Goal: Information Seeking & Learning: Find specific fact

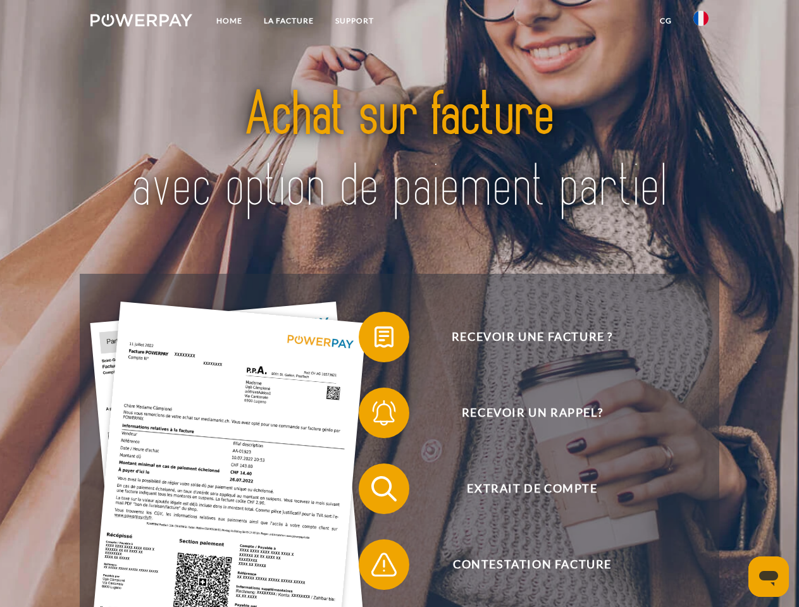
click at [141, 22] on img at bounding box center [141, 20] width 102 height 13
click at [701, 22] on img at bounding box center [700, 18] width 15 height 15
click at [665, 21] on link "CG" at bounding box center [666, 20] width 34 height 23
click at [374, 340] on span at bounding box center [364, 336] width 63 height 63
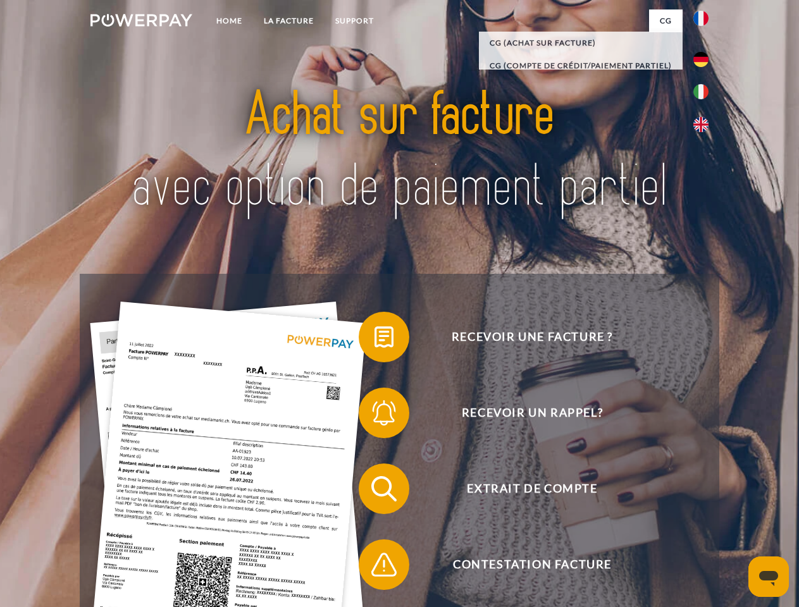
click at [374, 415] on span at bounding box center [364, 412] width 63 height 63
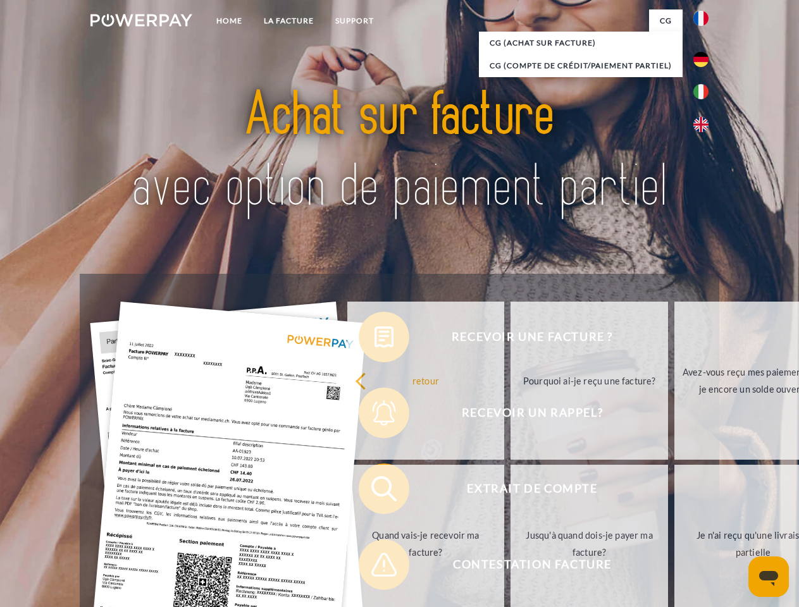
click at [510, 491] on link "Jusqu'à quand dois-je payer ma facture?" at bounding box center [588, 544] width 157 height 158
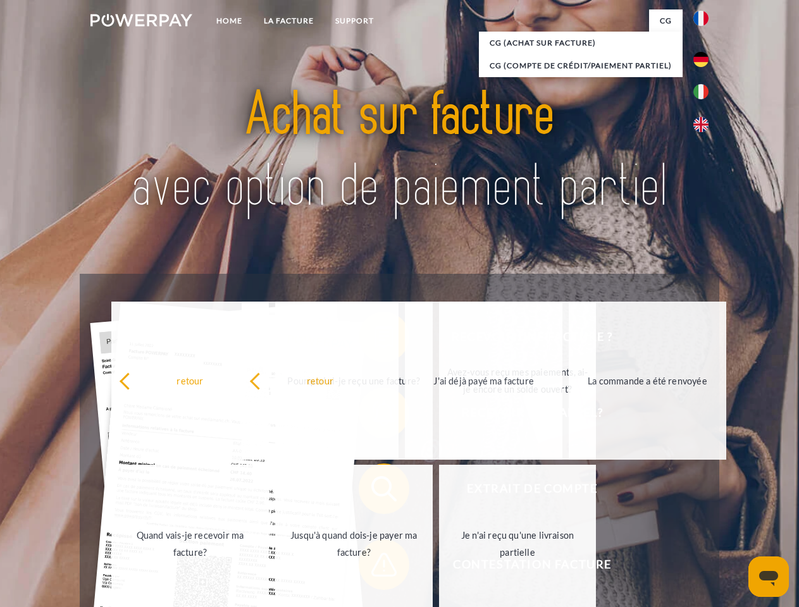
click at [374, 567] on div "retour Pourquoi ai-je reçu une facture? Avez-vous reçu mes paiements, ai-je enc…" at bounding box center [354, 462] width 511 height 326
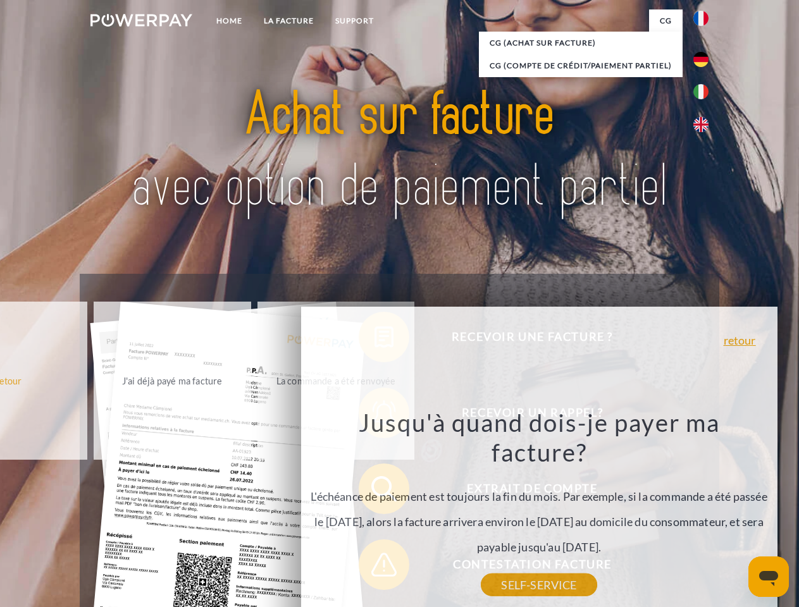
click at [768, 577] on icon "Ouvrir la fenêtre de messagerie" at bounding box center [768, 578] width 19 height 15
